Goal: Information Seeking & Learning: Find specific fact

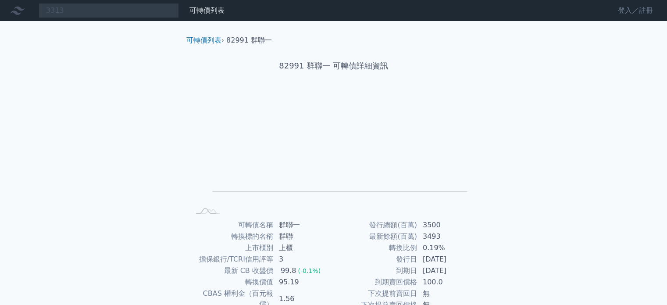
type input "3313"
click at [637, 6] on link "登入／註冊" at bounding box center [635, 11] width 49 height 14
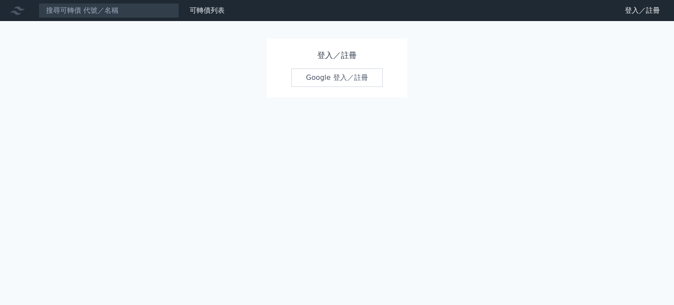
click at [367, 73] on link "Google 登入／註冊" at bounding box center [336, 77] width 91 height 18
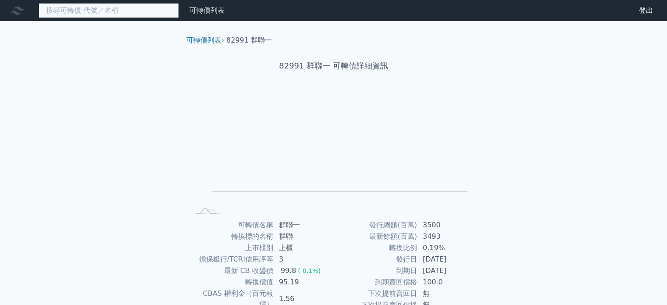
click at [123, 14] on input at bounding box center [109, 10] width 140 height 15
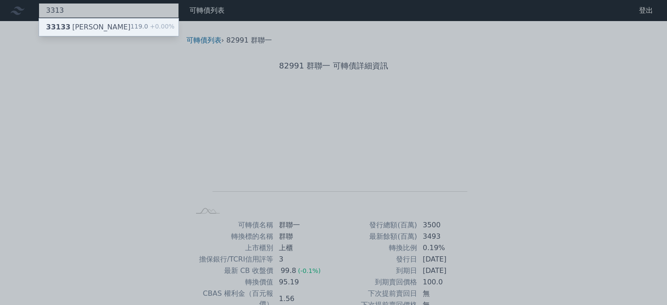
type input "3313"
click at [113, 25] on div "33133 斐成三 119.0 +0.00%" at bounding box center [109, 27] width 140 height 18
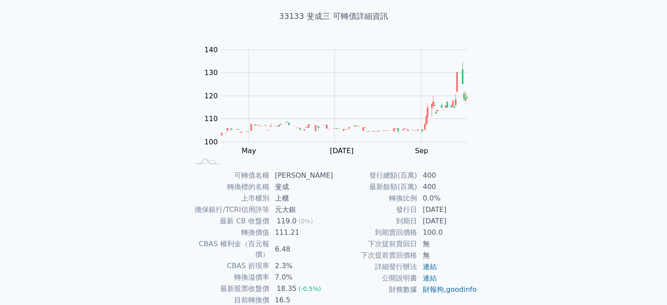
scroll to position [59, 0]
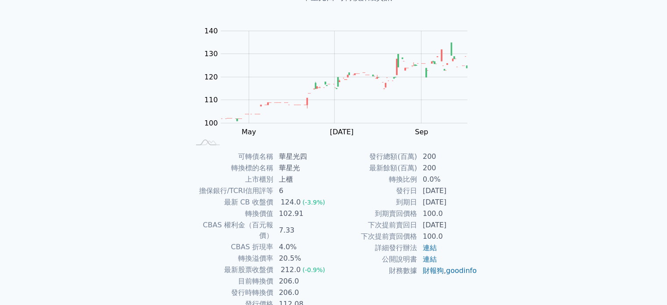
scroll to position [82, 0]
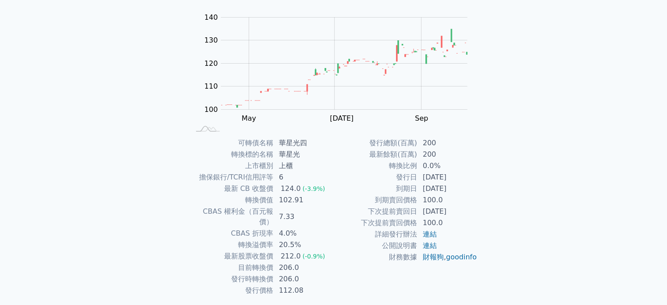
click at [130, 149] on div "可轉債列表 財務數據 可轉債列表 財務數據 登出 登出 可轉債列表 › 49794 華星光四 49794 華星光四 可轉債詳細資訊 Zoom Out 100 …" at bounding box center [333, 126] width 667 height 417
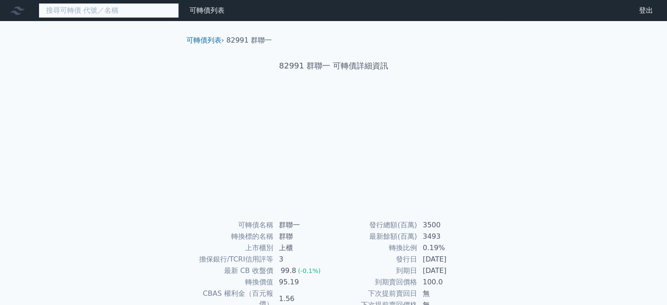
click at [121, 11] on input at bounding box center [109, 10] width 140 height 15
click at [107, 13] on input "1466" at bounding box center [109, 10] width 140 height 15
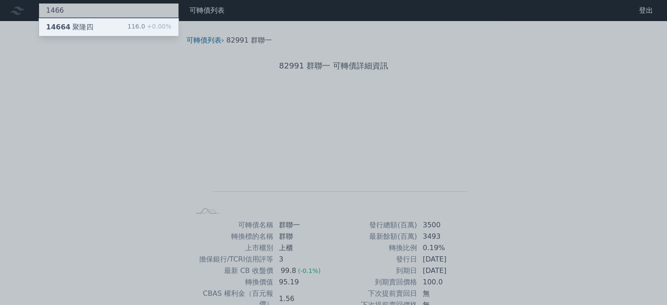
type input "1466"
click at [114, 25] on div "14664 聚隆四 116.0 +0.00%" at bounding box center [109, 27] width 140 height 18
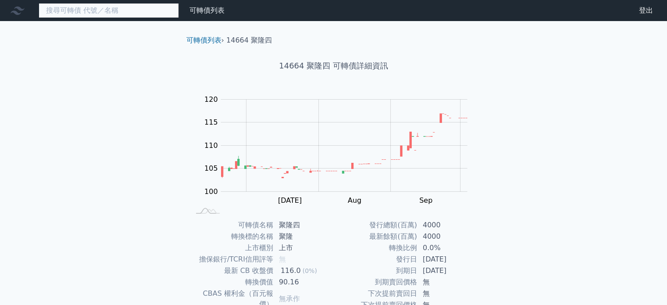
click at [77, 14] on input at bounding box center [109, 10] width 140 height 15
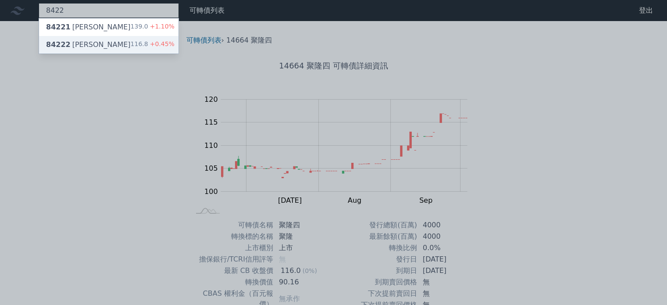
type input "8422"
click at [107, 42] on div "84222 可寧衛二 116.8 +0.45%" at bounding box center [109, 45] width 140 height 18
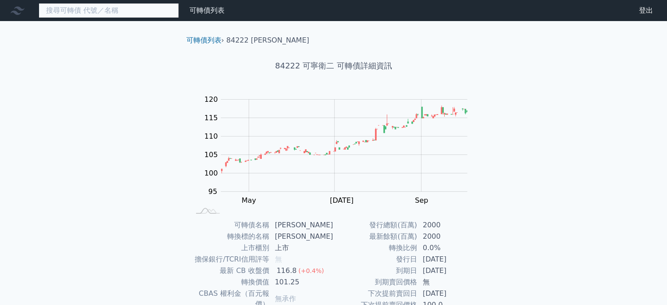
click at [95, 5] on input at bounding box center [109, 10] width 140 height 15
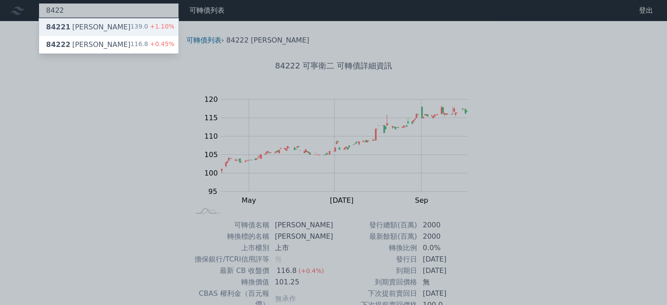
type input "8422"
click at [109, 19] on div "84221 可寧衛一 139.0 +1.10%" at bounding box center [109, 27] width 140 height 18
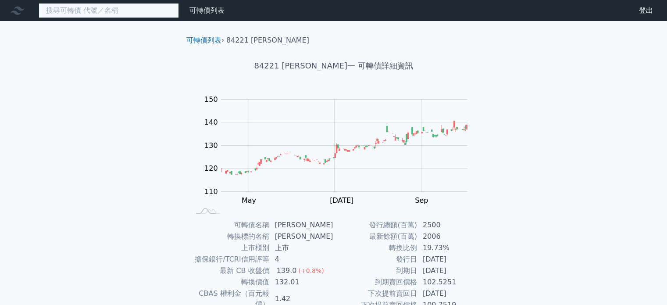
click at [118, 6] on input at bounding box center [109, 10] width 140 height 15
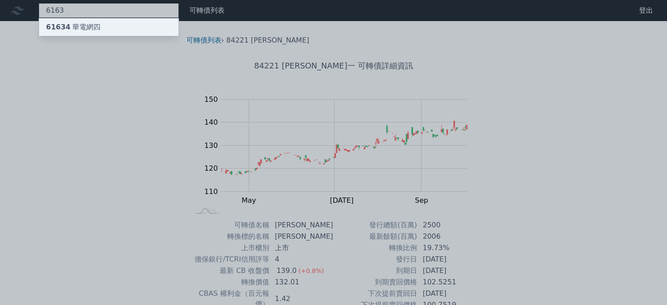
type input "6163"
click at [109, 24] on div "61634 華電網四" at bounding box center [109, 27] width 140 height 18
